Goal: Transaction & Acquisition: Purchase product/service

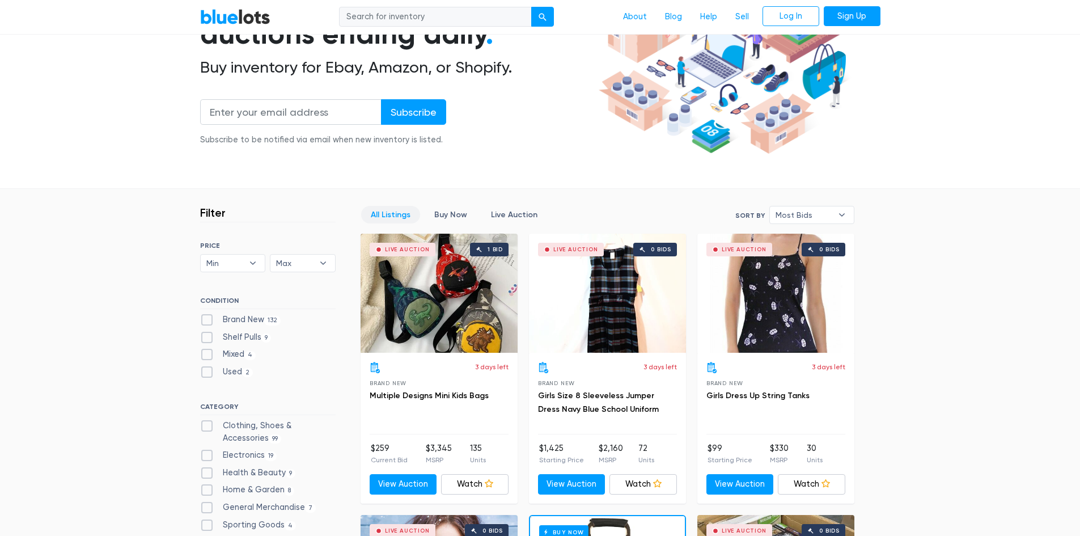
scroll to position [227, 0]
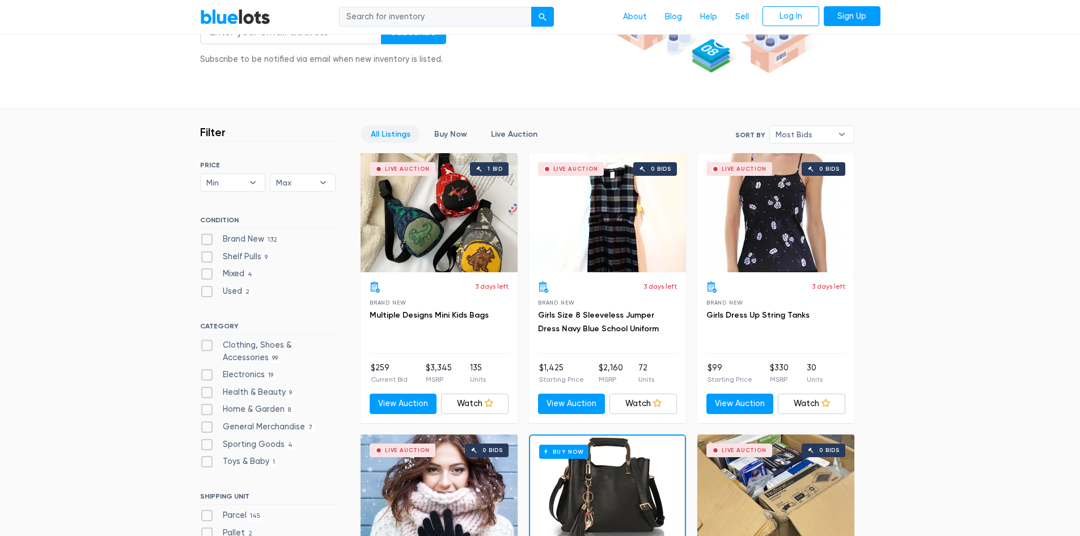
click at [206, 242] on label "Brand New 132" at bounding box center [240, 239] width 81 height 12
click at [206, 240] on New"] "Brand New 132" at bounding box center [203, 236] width 7 height 7
checkbox New"] "true"
click at [206, 261] on label "Shelf Pulls 9" at bounding box center [235, 257] width 71 height 12
click at [206, 258] on Pulls"] "Shelf Pulls 9" at bounding box center [203, 254] width 7 height 7
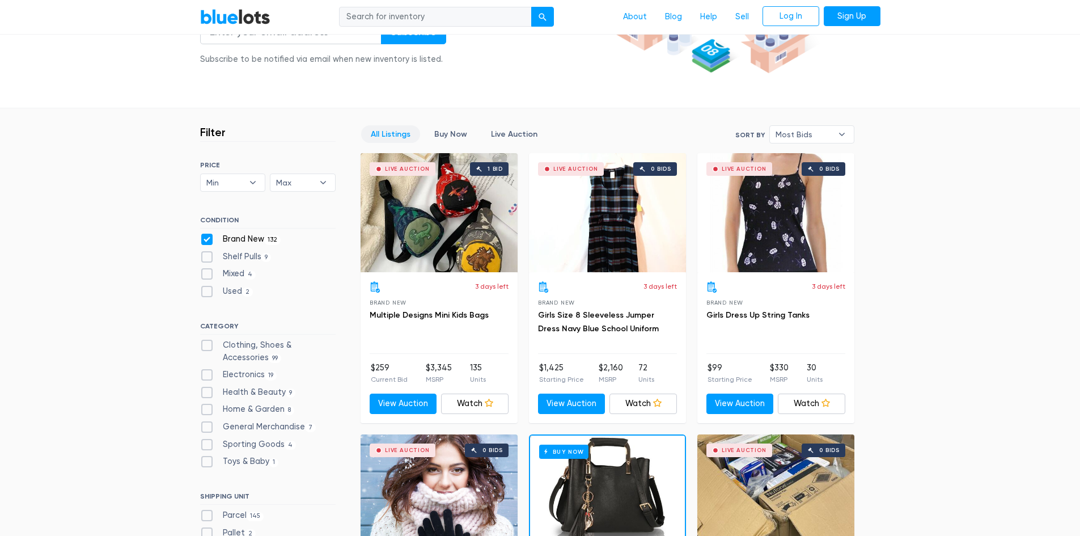
checkbox Pulls"] "true"
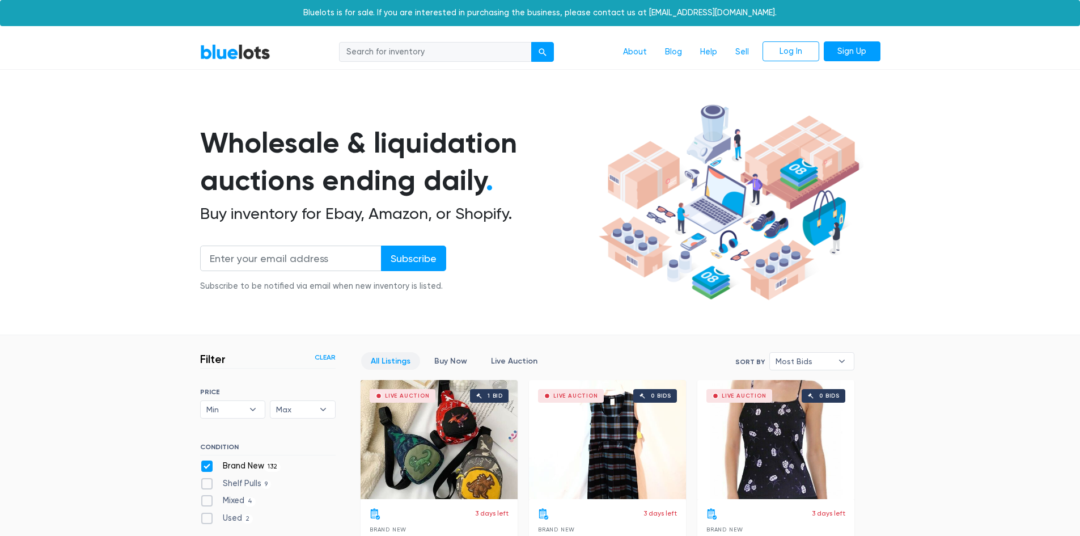
scroll to position [305, 0]
